Goal: Transaction & Acquisition: Purchase product/service

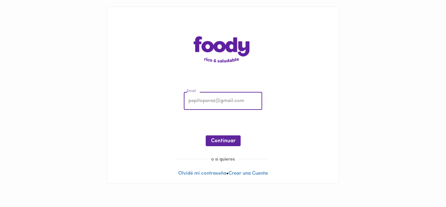
click at [210, 104] on input "email" at bounding box center [223, 101] width 78 height 18
type input "[EMAIL_ADDRESS][DOMAIN_NAME]"
click at [229, 142] on span "Continuar" at bounding box center [223, 141] width 24 height 6
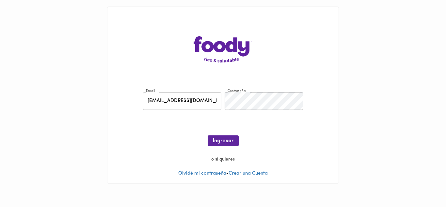
click at [229, 142] on span "Ingresar" at bounding box center [223, 141] width 21 height 6
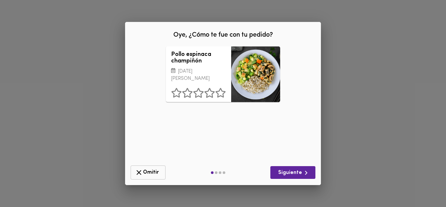
click at [136, 170] on icon "button" at bounding box center [139, 172] width 8 height 8
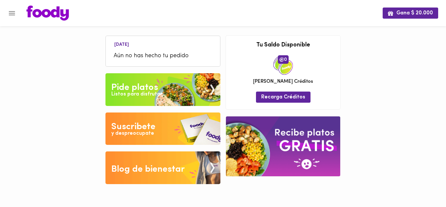
click at [160, 60] on span "Aún no has hecho tu pedido" at bounding box center [163, 56] width 99 height 9
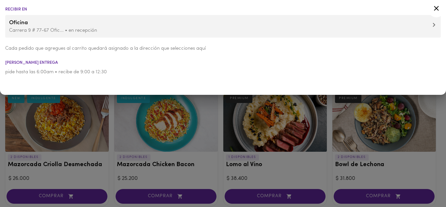
click at [436, 8] on icon at bounding box center [436, 8] width 8 height 8
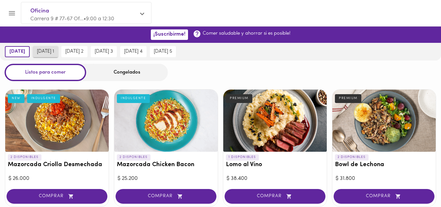
click at [51, 53] on span "[DATE] 1" at bounding box center [45, 52] width 17 height 6
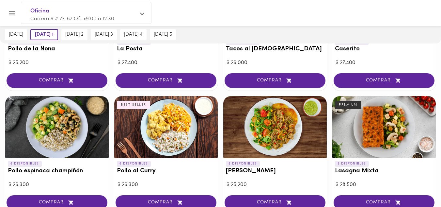
scroll to position [392, 0]
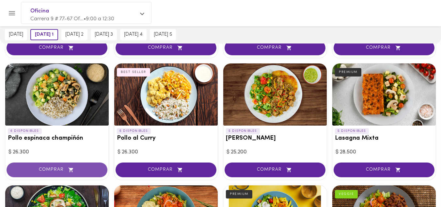
click at [51, 169] on span "COMPRAR" at bounding box center [57, 170] width 84 height 6
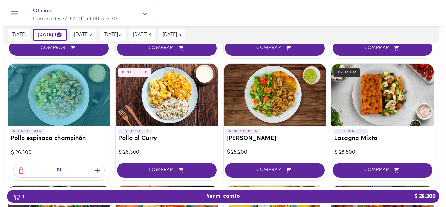
scroll to position [392, 0]
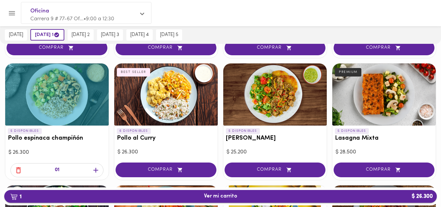
click at [224, 196] on span "1 Ver mi carrito $ 26.300" at bounding box center [220, 196] width 33 height 6
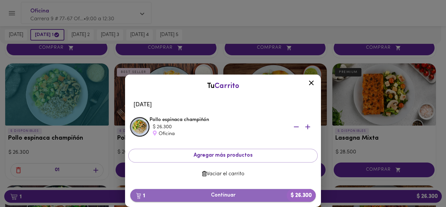
click at [225, 193] on span "1 Continuar $ 26.300" at bounding box center [222, 195] width 175 height 6
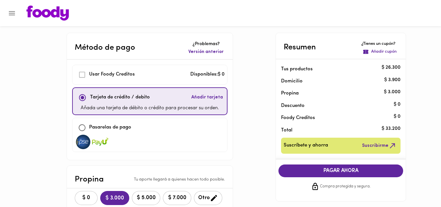
click at [82, 128] on input "checkbox" at bounding box center [82, 127] width 14 height 14
checkbox input "true"
checkbox input "false"
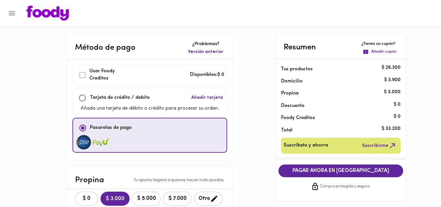
scroll to position [65, 0]
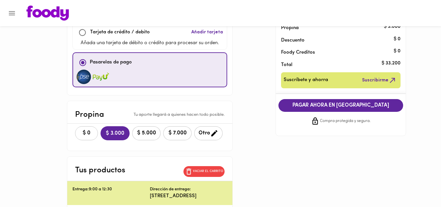
click at [90, 131] on span "$ 0" at bounding box center [86, 133] width 14 height 6
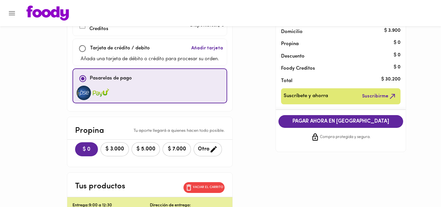
scroll to position [0, 0]
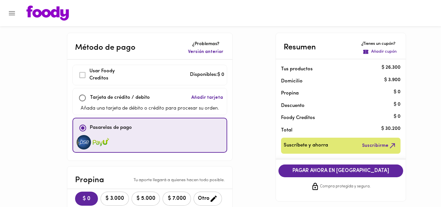
click at [342, 169] on span "PAGAR AHORA EN [GEOGRAPHIC_DATA]" at bounding box center [341, 170] width 112 height 6
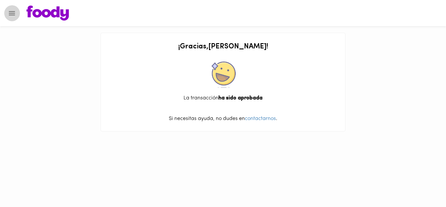
click at [11, 11] on icon "Menu" at bounding box center [12, 13] width 6 height 4
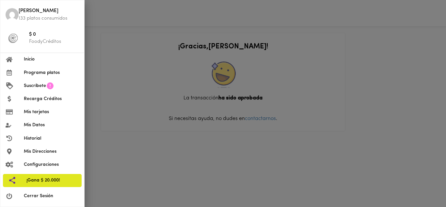
click at [35, 196] on span "Cerrar Sesión" at bounding box center [51, 195] width 55 height 7
